Goal: Task Accomplishment & Management: Complete application form

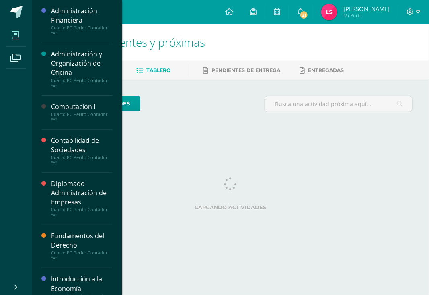
click at [11, 39] on span at bounding box center [15, 35] width 18 height 18
click at [77, 116] on div "Cuarto PC Perito Contador "A"" at bounding box center [81, 116] width 61 height 11
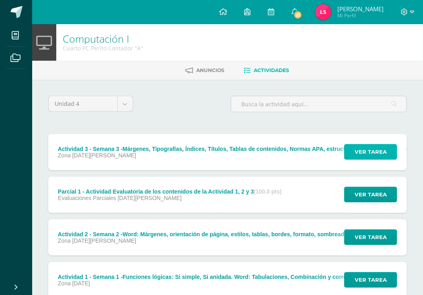
click at [359, 147] on span "Ver tarea" at bounding box center [370, 151] width 32 height 15
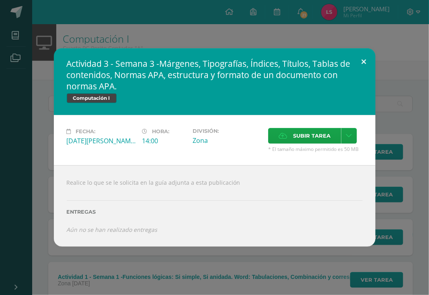
click at [362, 59] on button at bounding box center [363, 61] width 23 height 27
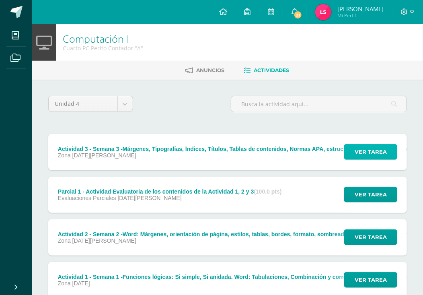
click at [360, 150] on span "Ver tarea" at bounding box center [370, 151] width 32 height 15
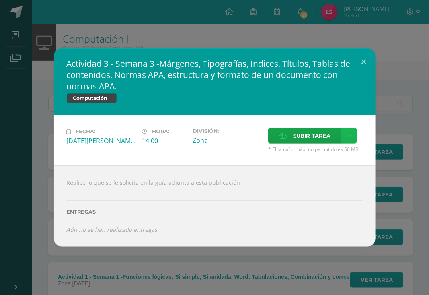
click at [348, 134] on icon at bounding box center [349, 135] width 6 height 7
drag, startPoint x: 330, startPoint y: 139, endPoint x: 325, endPoint y: 146, distance: 8.5
click at [329, 141] on span "Subir tarea" at bounding box center [311, 135] width 37 height 15
click at [0, 0] on input "Subir tarea" at bounding box center [0, 0] width 0 height 0
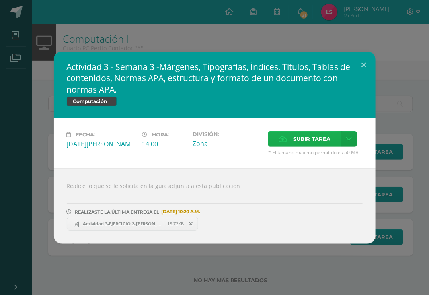
click at [321, 138] on span "Subir tarea" at bounding box center [311, 138] width 37 height 15
click at [0, 0] on input "Subir tarea" at bounding box center [0, 0] width 0 height 0
click at [381, 29] on div "Actividad 3 - Semana 3 -Márgenes, Tipografías, Índices, Títulos, Tablas de cont…" at bounding box center [214, 147] width 429 height 295
